Goal: Communication & Community: Answer question/provide support

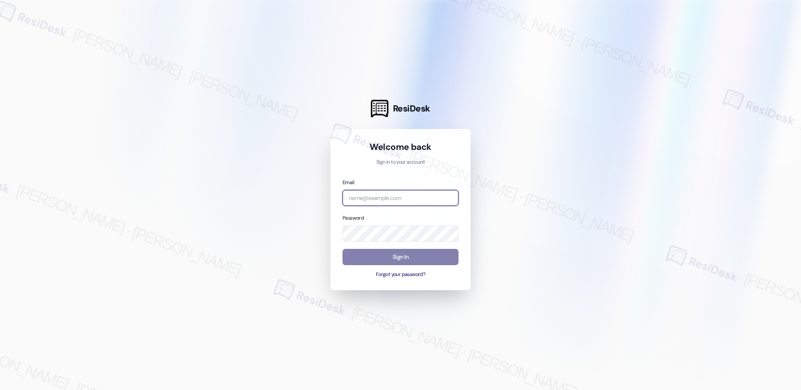
click at [393, 201] on input "email" at bounding box center [400, 198] width 116 height 16
click at [0, 389] on com-1password-button at bounding box center [0, 390] width 0 height 0
type input "automated-surveys-american_landmark-[PERSON_NAME].[PERSON_NAME].[PERSON_NAME]@a…"
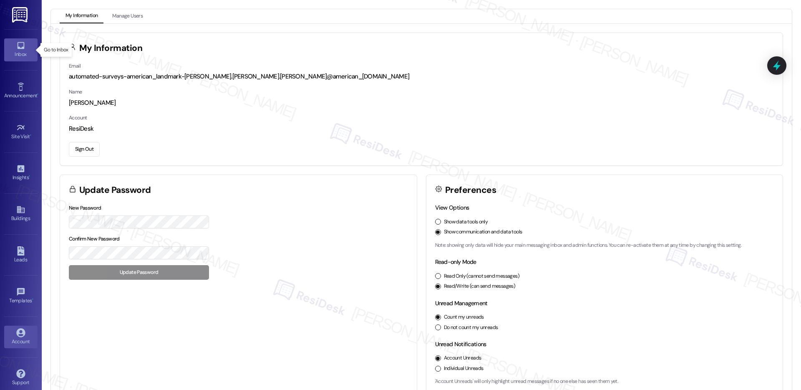
click at [10, 45] on link "Inbox" at bounding box center [20, 49] width 33 height 23
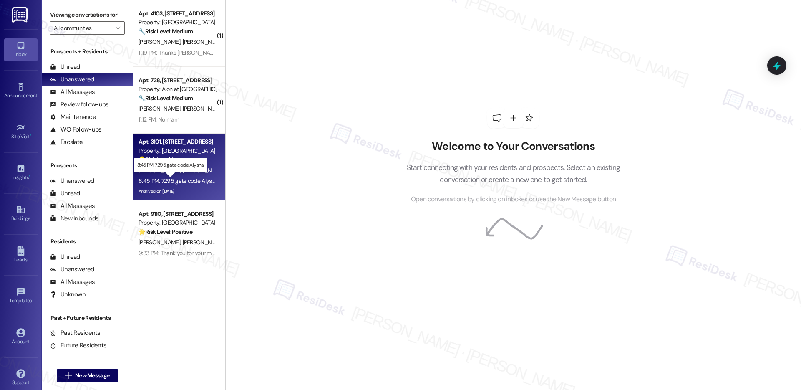
click at [184, 179] on div "8:45 PM: 7295 gate code Alysha 8:45 PM: 7295 gate code Alysha" at bounding box center [177, 181] width 79 height 8
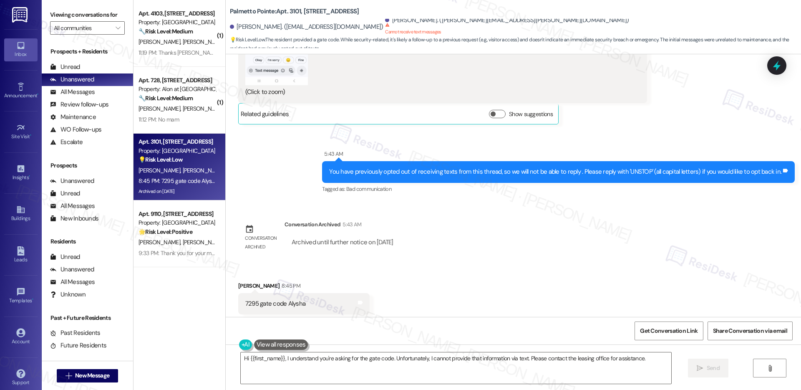
scroll to position [1410, 0]
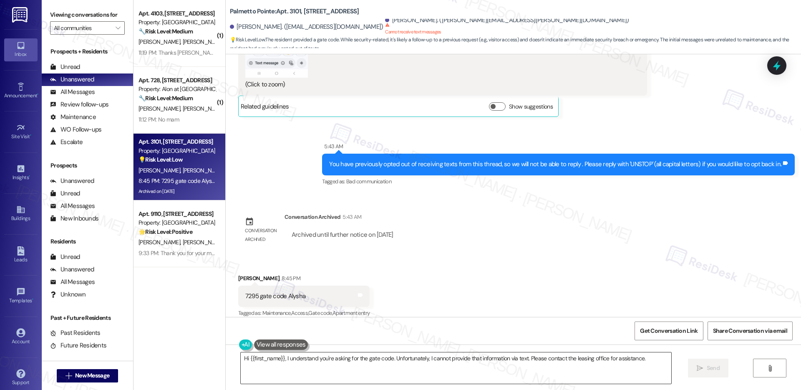
click at [362, 358] on textarea "Hi {{first_name}}, I understand you're asking for the gate code. Unfortunately,…" at bounding box center [456, 367] width 430 height 31
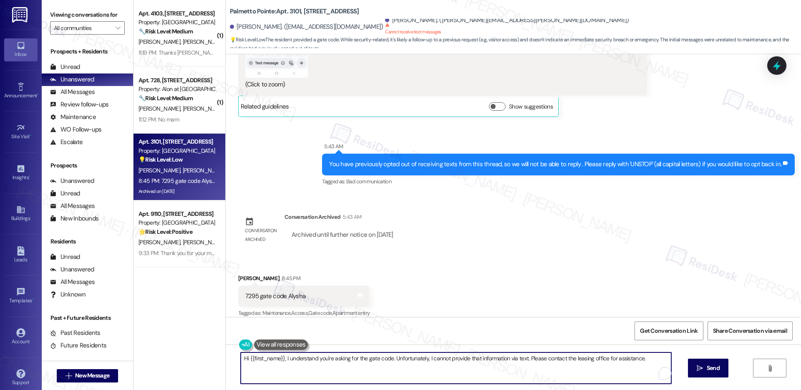
click at [362, 358] on textarea "Hi {{first_name}}, I understand you're asking for the gate code. Unfortunately,…" at bounding box center [456, 367] width 430 height 31
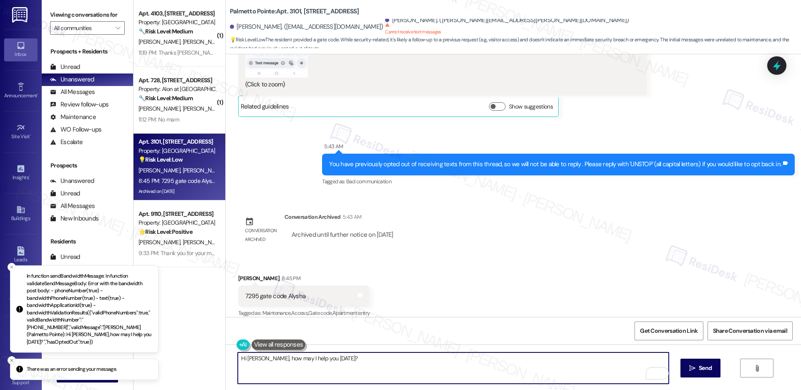
type textarea "Hi [PERSON_NAME], how may I help you [DATE]?"
click at [10, 359] on icon "Close toast" at bounding box center [11, 359] width 5 height 5
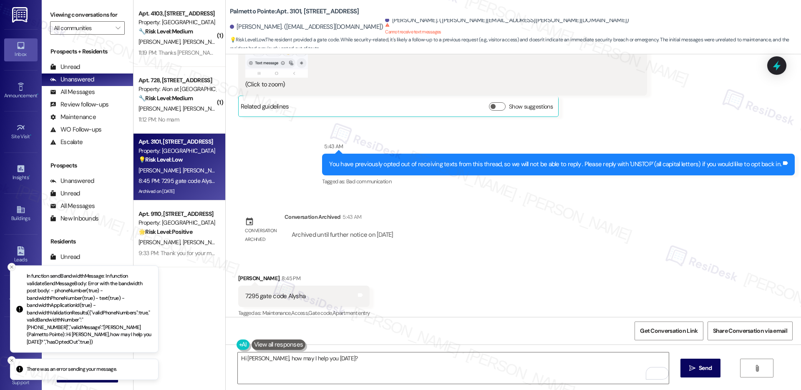
click at [12, 269] on icon "Close toast" at bounding box center [11, 266] width 5 height 5
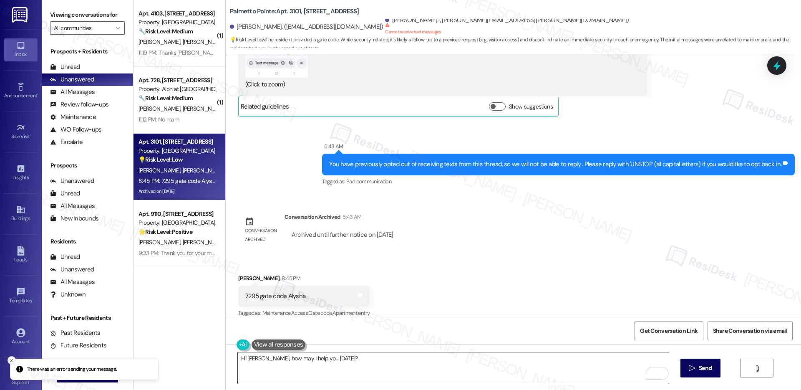
click at [340, 382] on textarea "Hi [PERSON_NAME], how may I help you [DATE]?" at bounding box center [453, 367] width 430 height 31
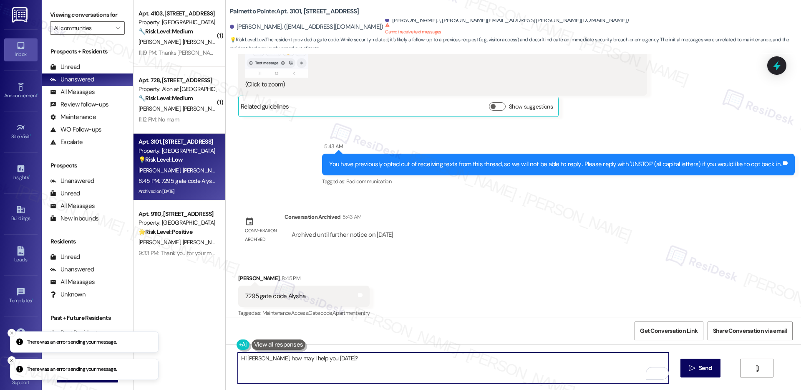
click at [354, 363] on textarea "Hi [PERSON_NAME], how may I help you [DATE]?" at bounding box center [453, 367] width 430 height 31
click at [354, 362] on textarea "Hi [PERSON_NAME], how may I help you [DATE]?" at bounding box center [453, 367] width 430 height 31
click at [352, 364] on textarea "Hi [PERSON_NAME], how may I help you [DATE]?" at bounding box center [453, 367] width 430 height 31
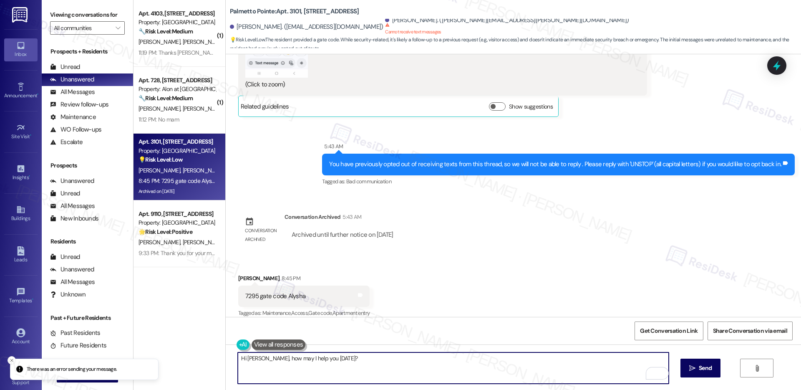
click at [352, 365] on textarea "Hi [PERSON_NAME], how may I help you [DATE]?" at bounding box center [453, 367] width 430 height 31
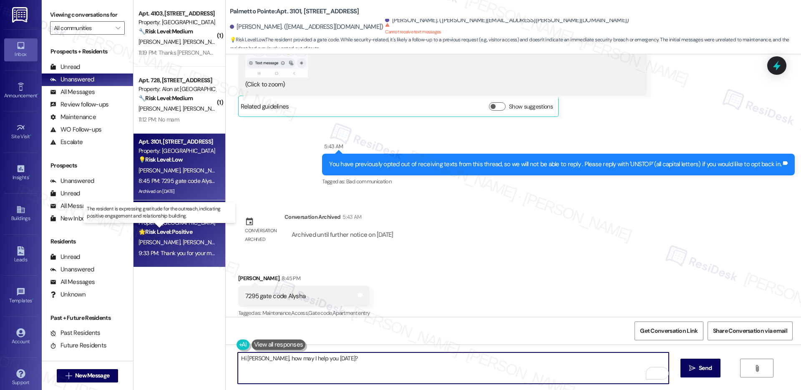
click at [176, 232] on strong "🌟 Risk Level: Positive" at bounding box center [165, 232] width 54 height 8
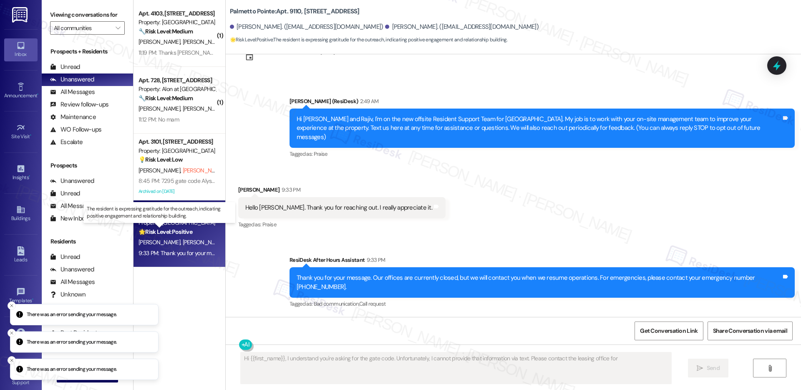
scroll to position [106, 0]
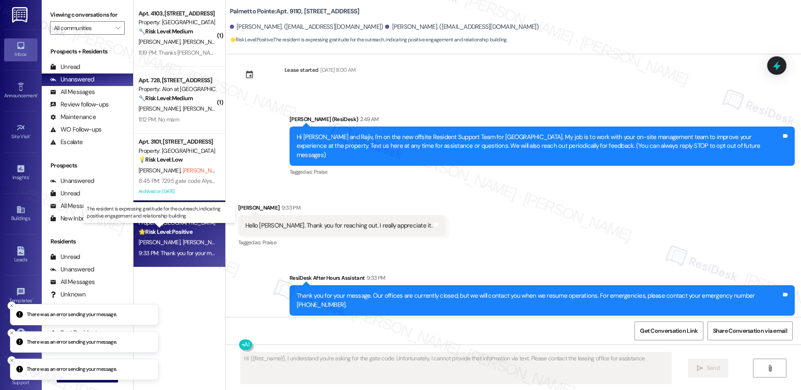
type textarea "Hi {{first_name}}, I understand you're asking for the gate code. Unfortunately,…"
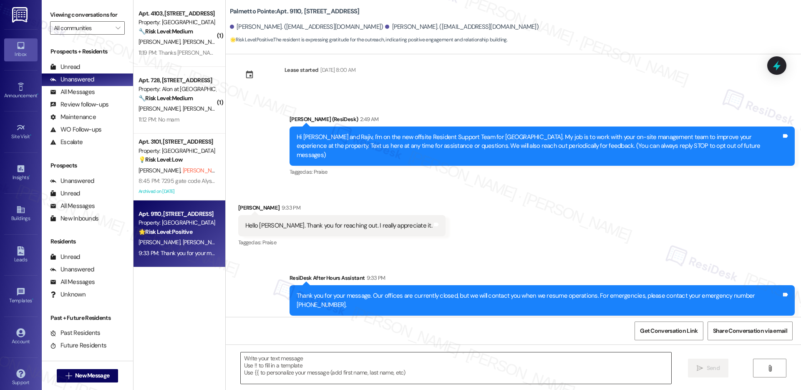
click at [307, 373] on textarea at bounding box center [456, 367] width 430 height 31
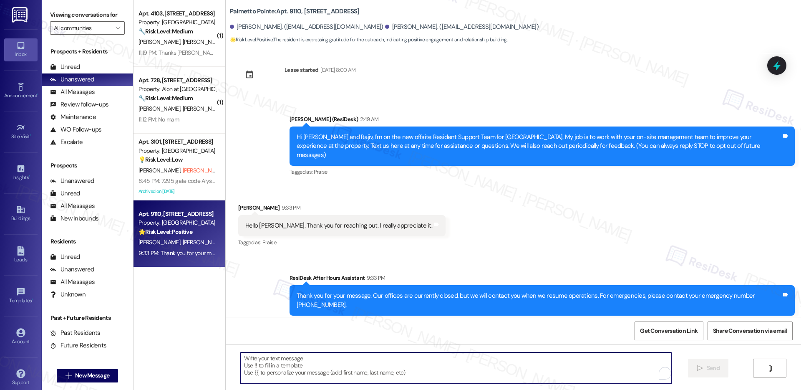
click at [307, 373] on textarea "To enrich screen reader interactions, please activate Accessibility in Grammarl…" at bounding box center [456, 367] width 430 height 31
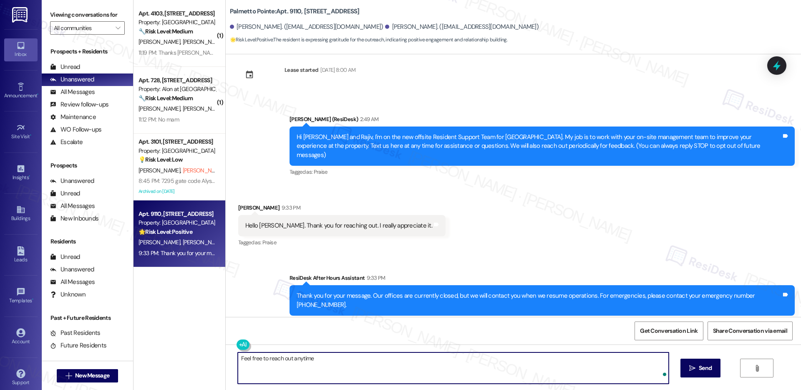
type textarea "Feel free to reach out anytime!"
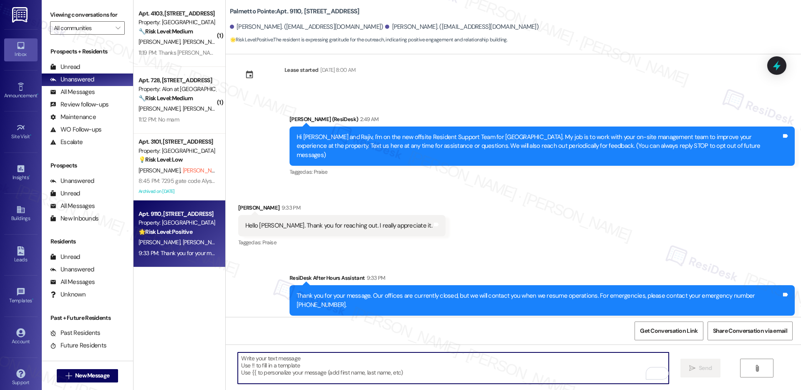
scroll to position [164, 0]
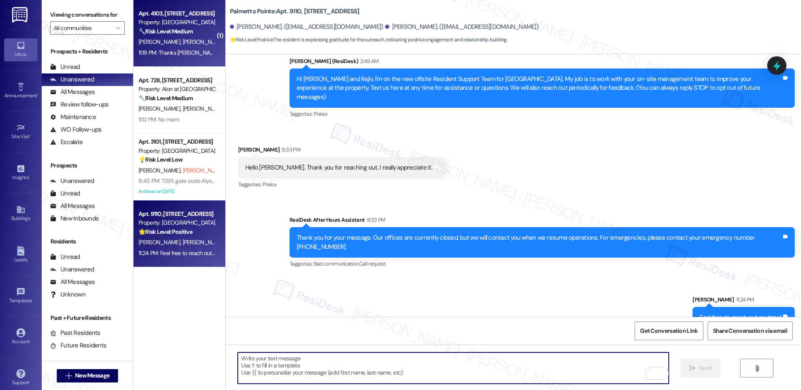
click at [183, 38] on span "[PERSON_NAME]" at bounding box center [203, 42] width 42 height 8
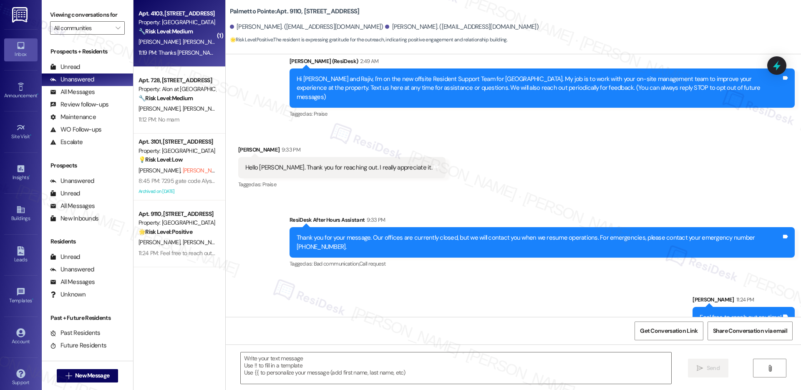
type textarea "Fetching suggested responses. Please feel free to read through the conversation…"
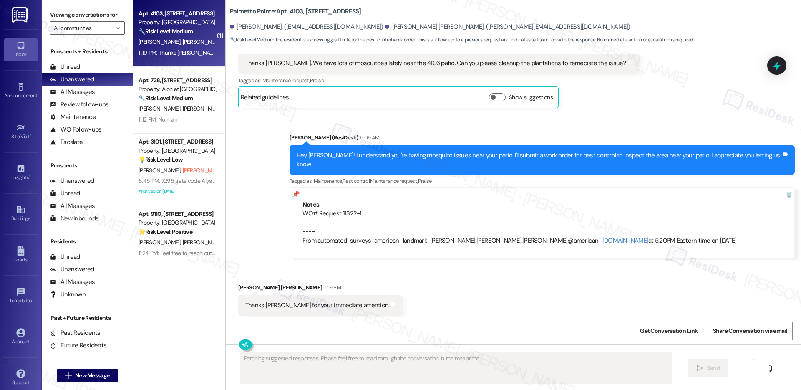
scroll to position [178, 0]
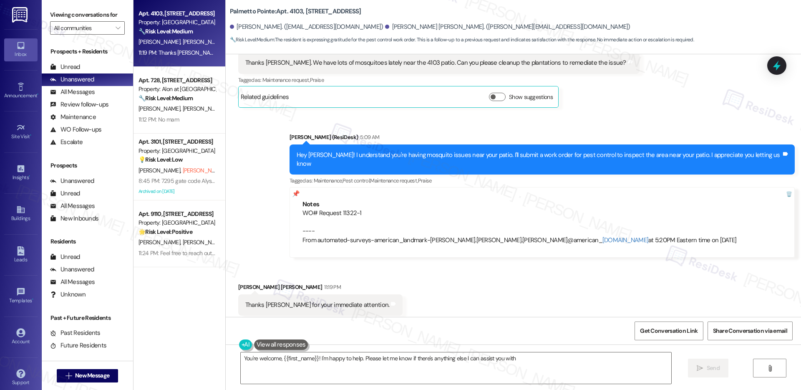
type textarea "You're welcome, {{first_name}}! I'm happy to help. Please let me know if there'…"
click at [444, 360] on textarea "You're welcome, {{first_name}}! I'm happy to help. Please let me know if there'…" at bounding box center [456, 367] width 430 height 31
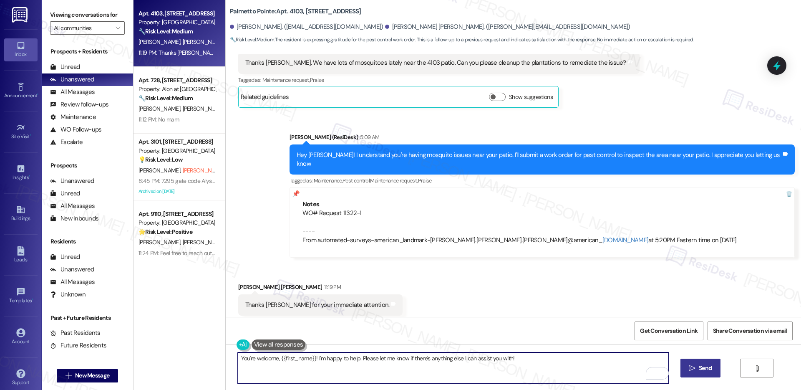
click at [702, 373] on button " Send" at bounding box center [700, 367] width 40 height 19
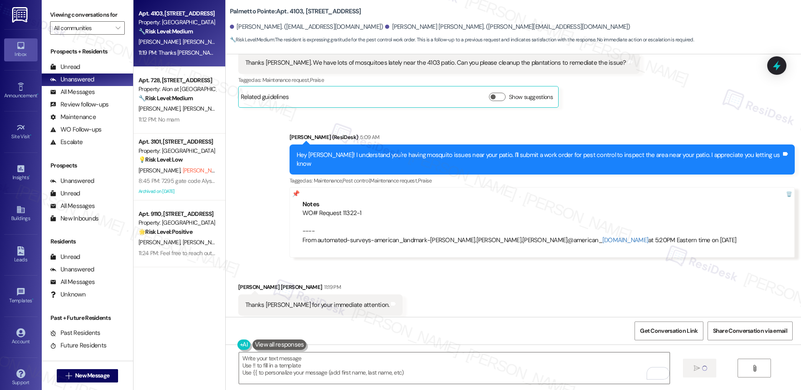
scroll to position [178, 0]
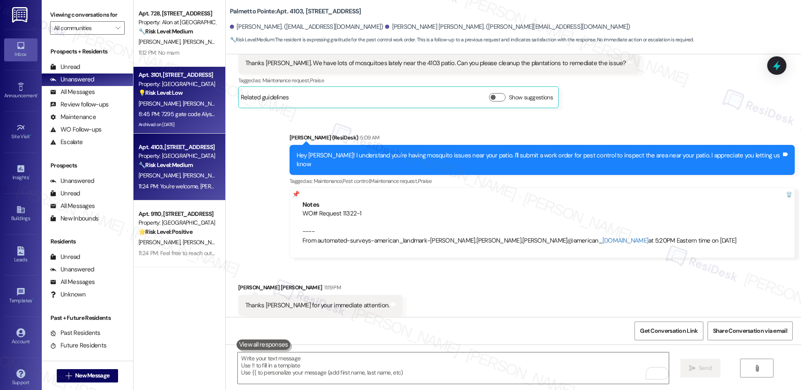
click at [182, 105] on span "[PERSON_NAME] (Opted Out)" at bounding box center [217, 104] width 71 height 8
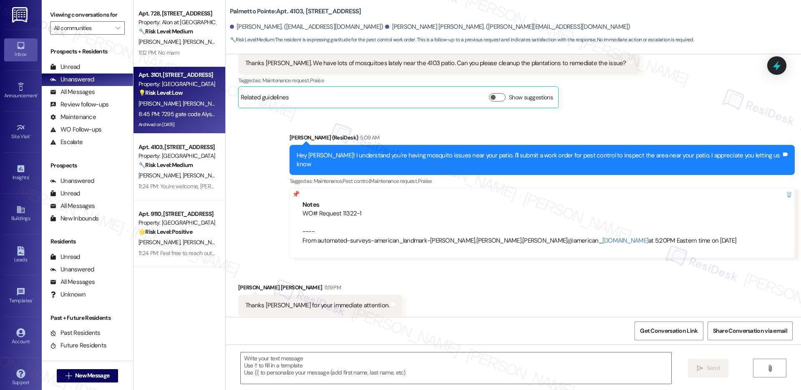
type textarea "Fetching suggested responses. Please feel free to read through the conversation…"
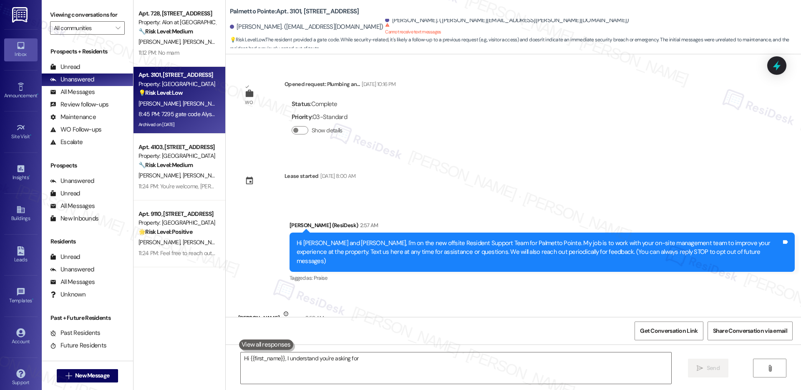
scroll to position [1410, 0]
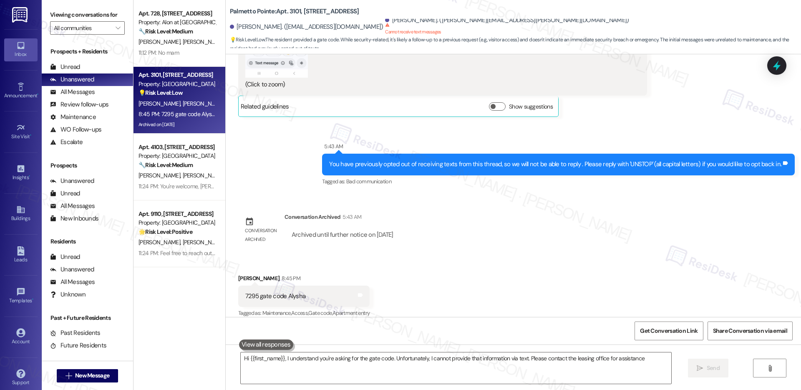
type textarea "Hi {{first_name}}, I understand you're asking for the gate code. Unfortunately,…"
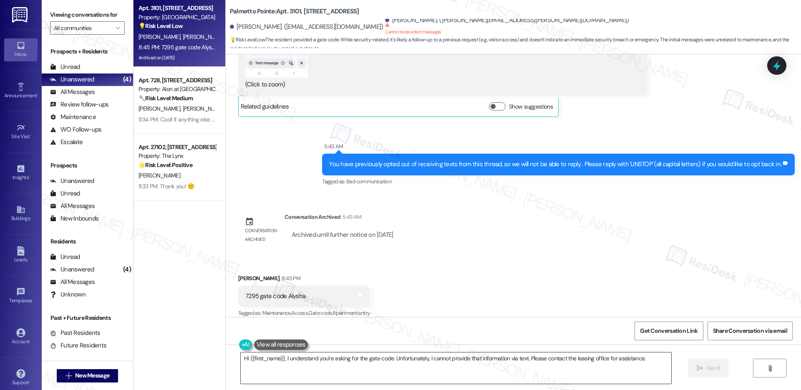
click at [355, 356] on textarea "Hi {{first_name}}, I understand you're asking for the gate code. Unfortunately,…" at bounding box center [456, 367] width 430 height 31
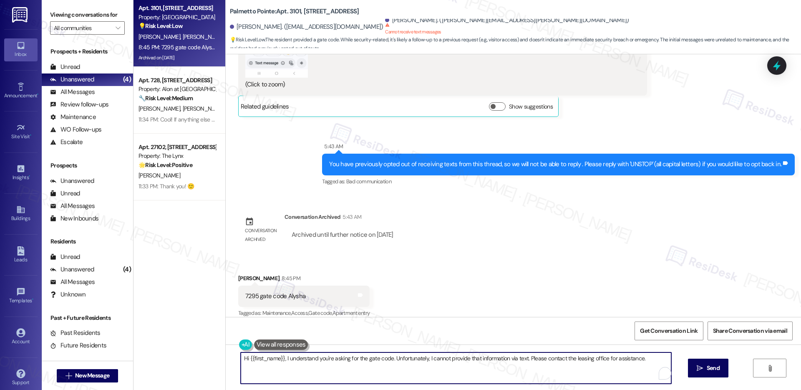
click at [355, 356] on textarea "Hi {{first_name}}, I understand you're asking for the gate code. Unfortunately,…" at bounding box center [456, 367] width 430 height 31
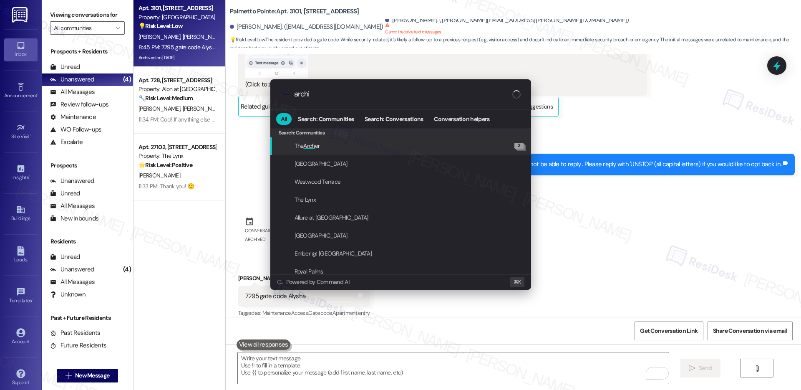
type input "archiv"
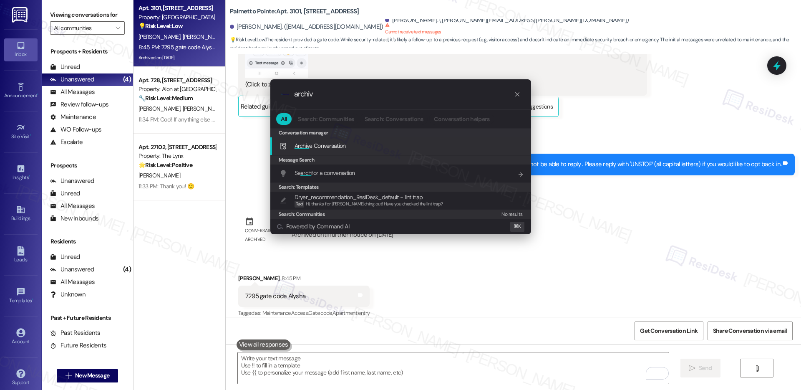
click at [370, 147] on div "Archiv e Conversation Add shortcut" at bounding box center [401, 145] width 244 height 9
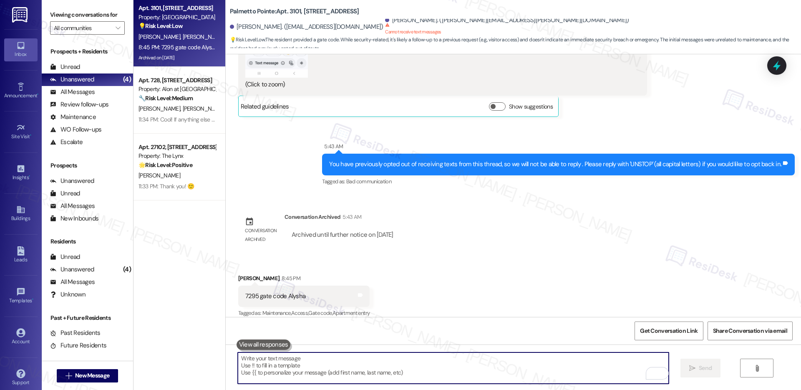
click at [382, 361] on textarea "To enrich screen reader interactions, please activate Accessibility in Grammarl…" at bounding box center [453, 367] width 430 height 31
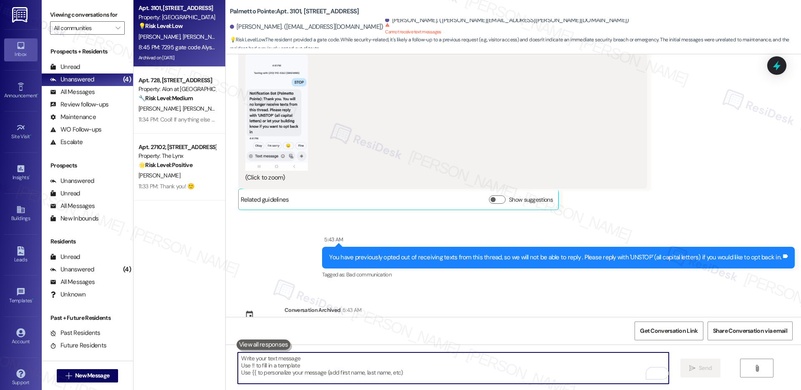
scroll to position [1226, 0]
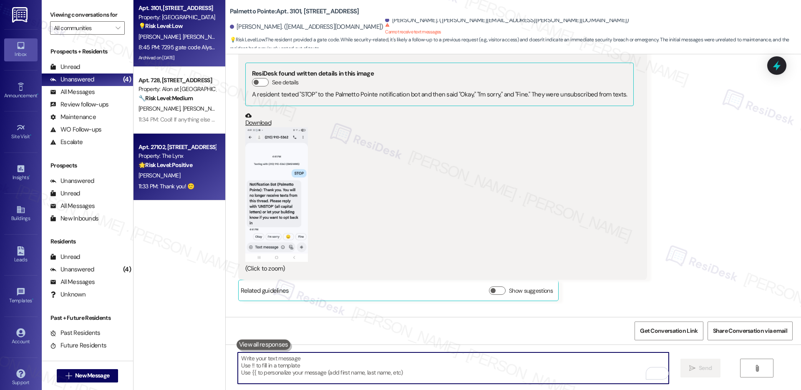
click at [190, 154] on div "Property: The Lynx" at bounding box center [176, 155] width 77 height 9
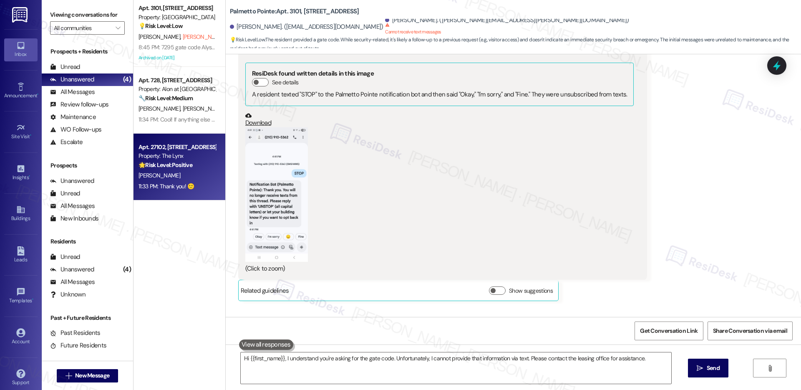
type textarea "Fetching suggested responses. Please feel free to read through the conversation…"
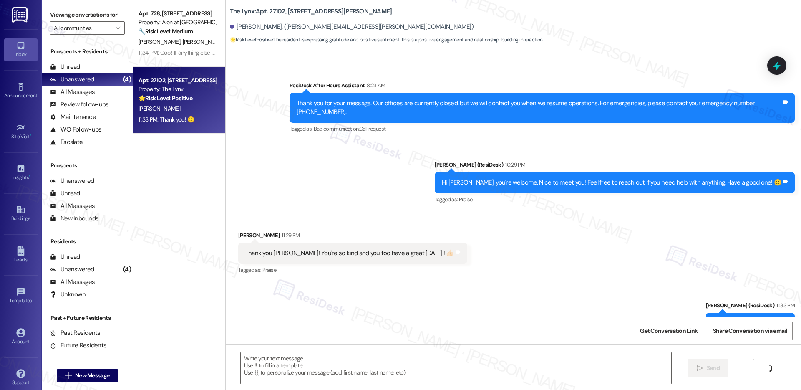
scroll to position [300, 0]
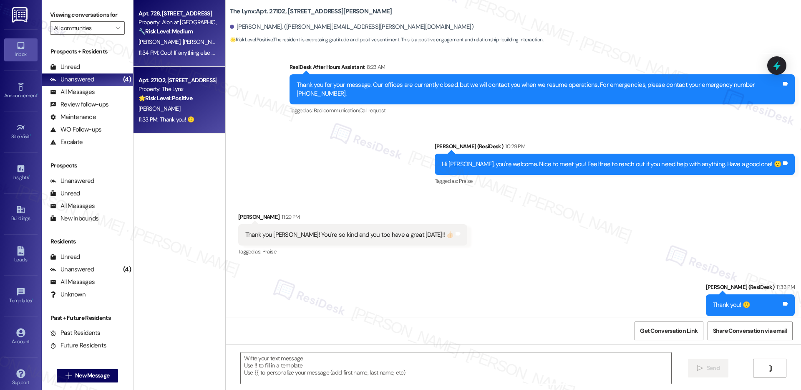
click at [183, 61] on div "Apt. 728, [STREET_ADDRESS] Property: Alon at [GEOGRAPHIC_DATA] 🔧 Risk Level: Me…" at bounding box center [179, 33] width 92 height 67
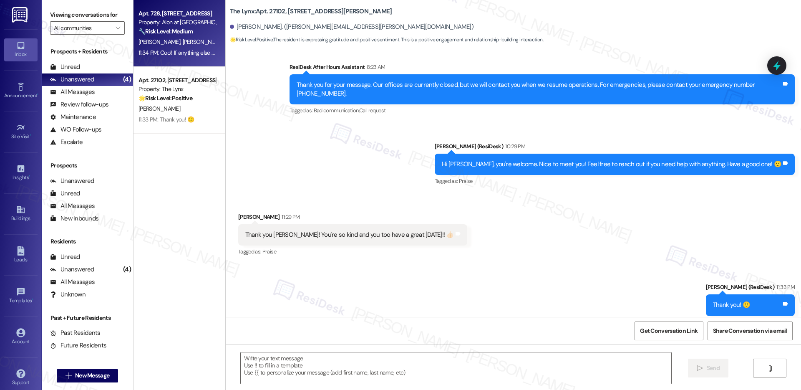
type textarea "Fetching suggested responses. Please feel free to read through the conversation…"
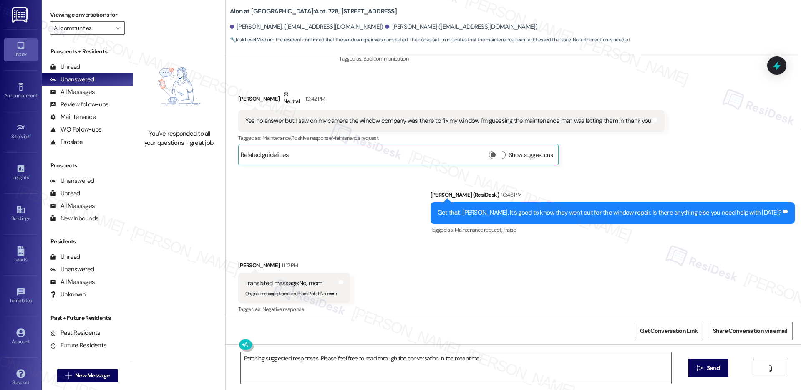
scroll to position [730, 0]
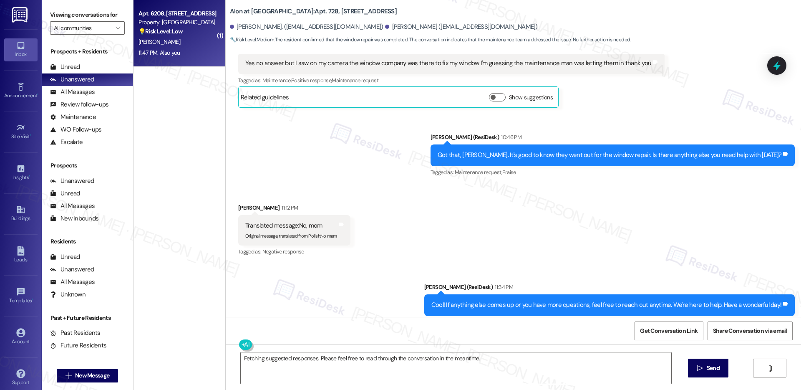
click at [190, 50] on div "11:47 PM: Also you 11:47 PM: Also you" at bounding box center [177, 53] width 79 height 10
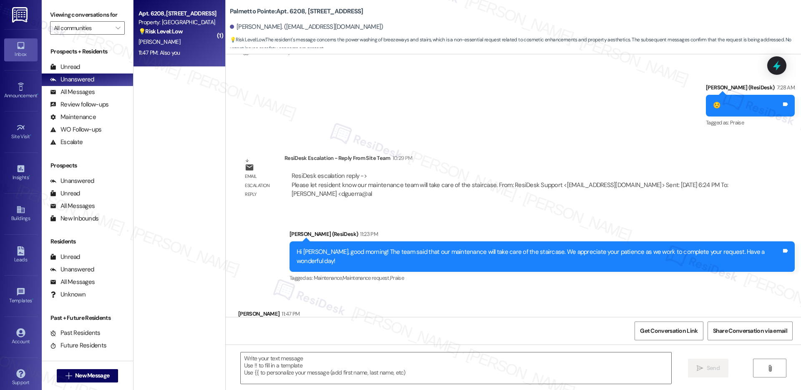
type textarea "Fetching suggested responses. Please feel free to read through the conversation…"
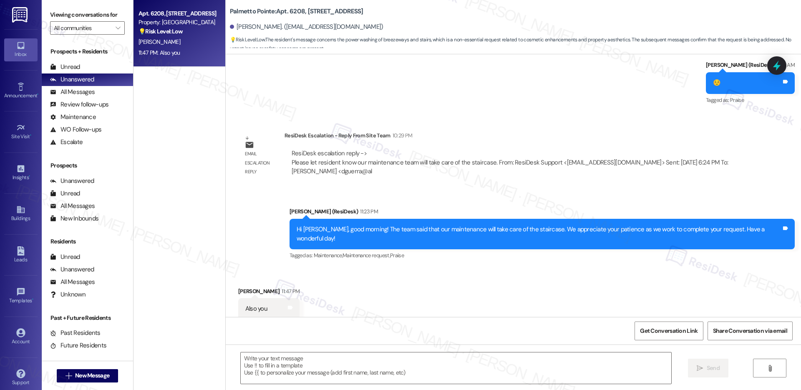
scroll to position [628, 0]
click at [390, 375] on textarea at bounding box center [456, 367] width 430 height 31
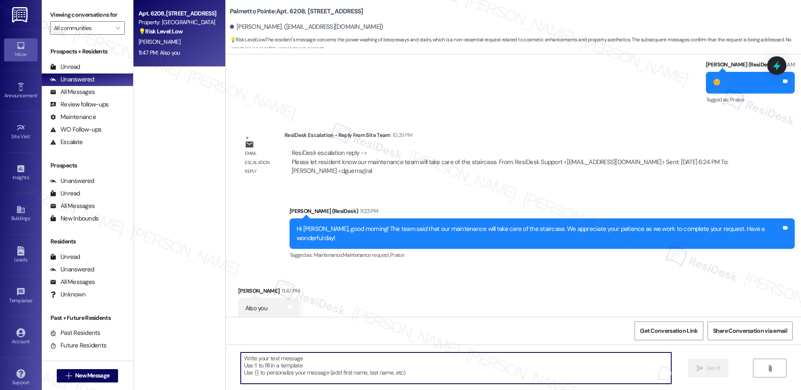
click at [390, 375] on textarea "To enrich screen reader interactions, please activate Accessibility in Grammarl…" at bounding box center [456, 367] width 430 height 31
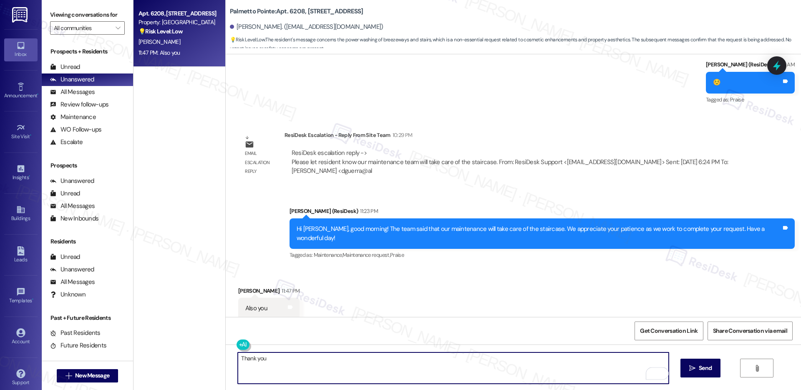
type textarea "Thank you!"
